Goal: Transaction & Acquisition: Register for event/course

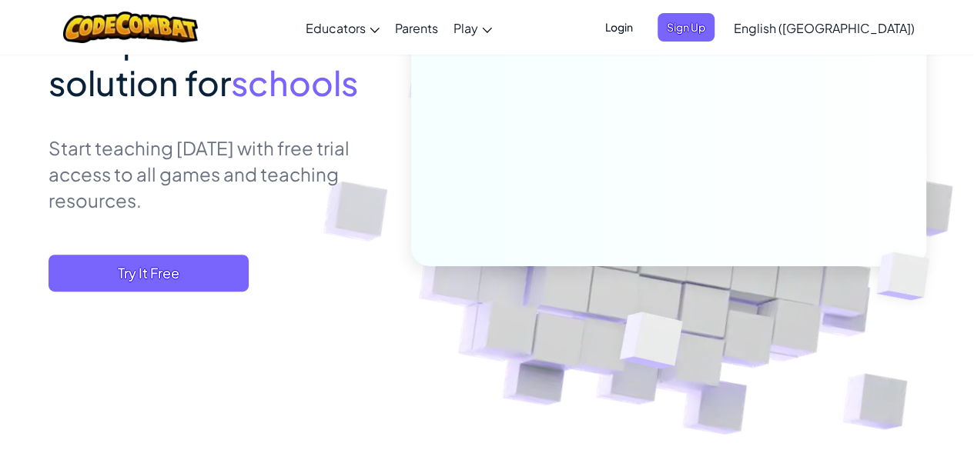
scroll to position [233, 0]
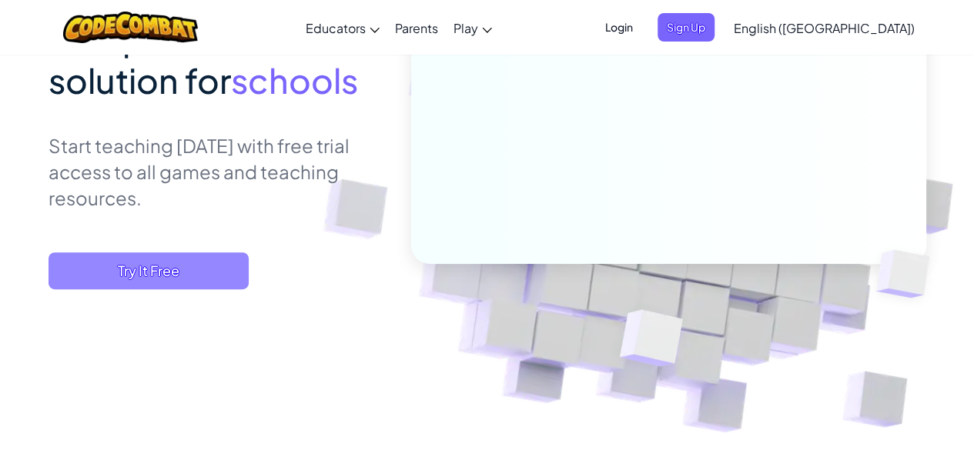
click at [100, 276] on span "Try It Free" at bounding box center [149, 271] width 200 height 37
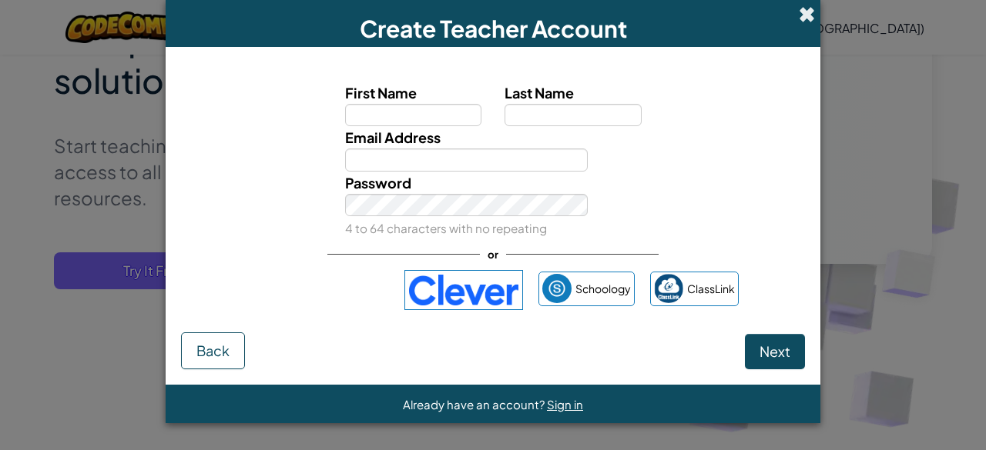
click at [798, 15] on div "Create Teacher Account" at bounding box center [493, 23] width 655 height 47
click at [810, 10] on span at bounding box center [807, 14] width 16 height 16
